Goal: Obtain resource: Download file/media

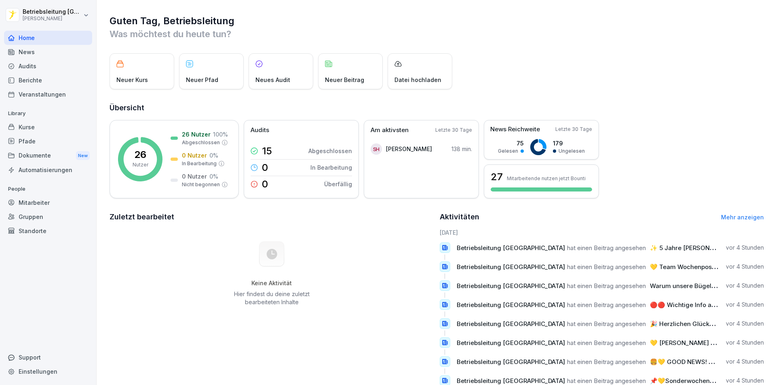
click at [35, 55] on div "News" at bounding box center [48, 52] width 88 height 14
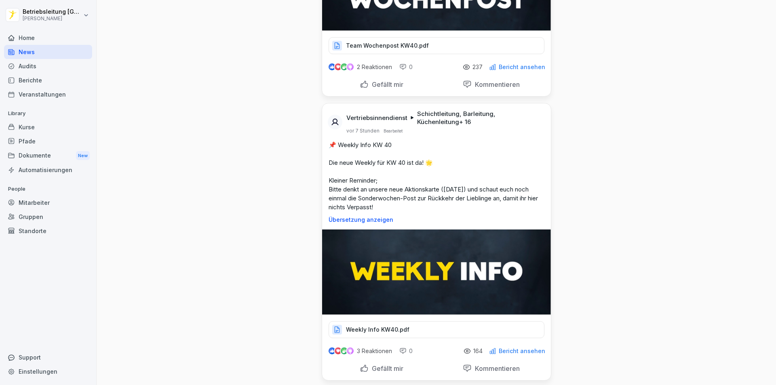
scroll to position [40, 0]
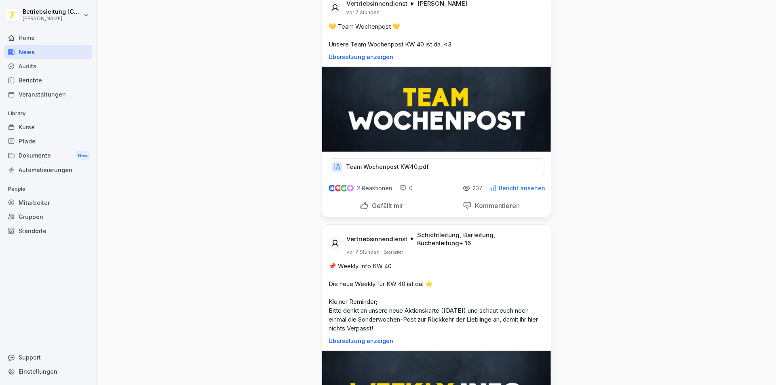
click at [414, 161] on div "Team Wochenpost KW40.pdf" at bounding box center [437, 166] width 216 height 17
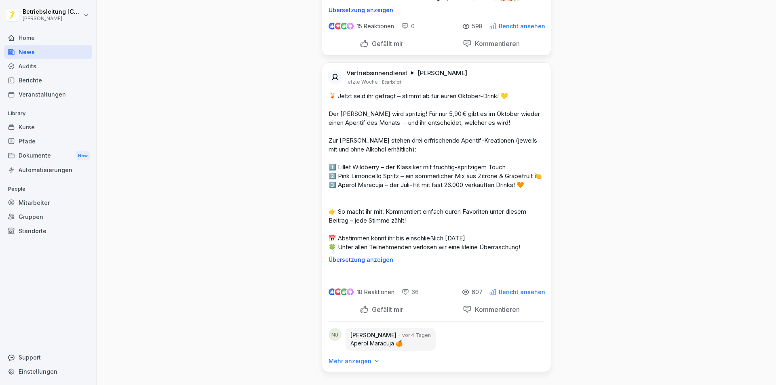
scroll to position [5984, 0]
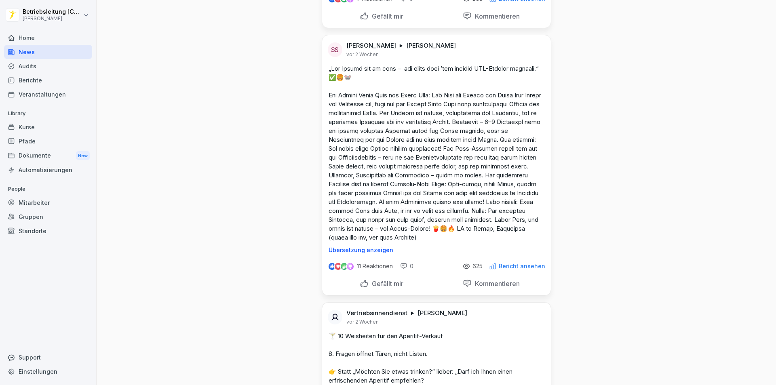
scroll to position [8005, 0]
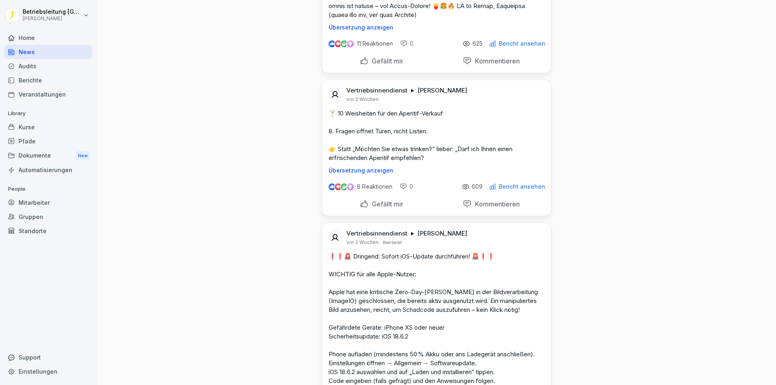
scroll to position [8207, 0]
